Goal: Book appointment/travel/reservation

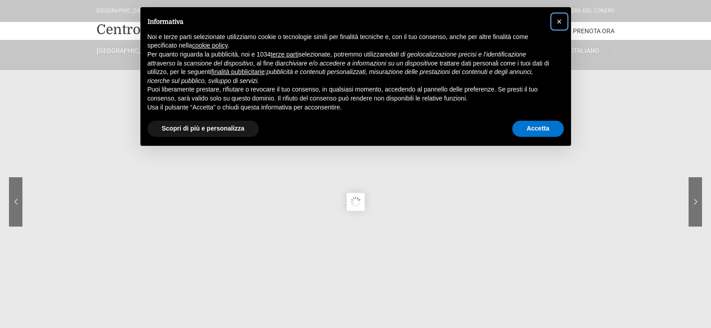
click at [559, 22] on span "×" at bounding box center [558, 22] width 5 height 10
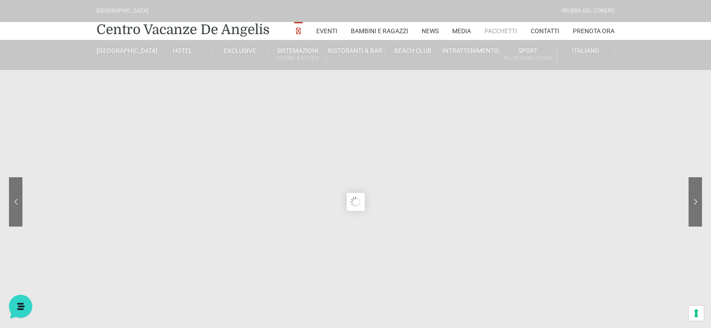
click at [488, 33] on link "Pacchetti" at bounding box center [500, 31] width 33 height 18
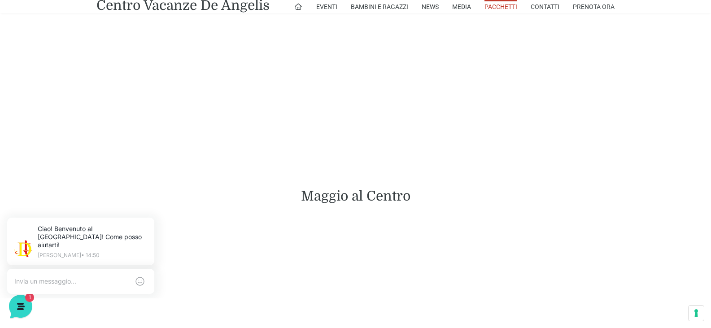
scroll to position [628, 0]
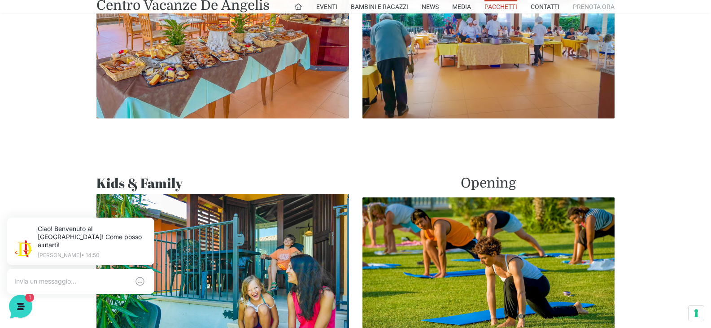
click at [591, 7] on link "Prenota Ora" at bounding box center [594, 6] width 42 height 13
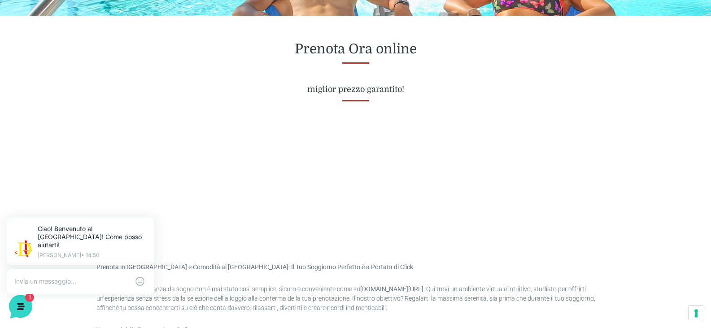
scroll to position [359, 0]
